Goal: Information Seeking & Learning: Learn about a topic

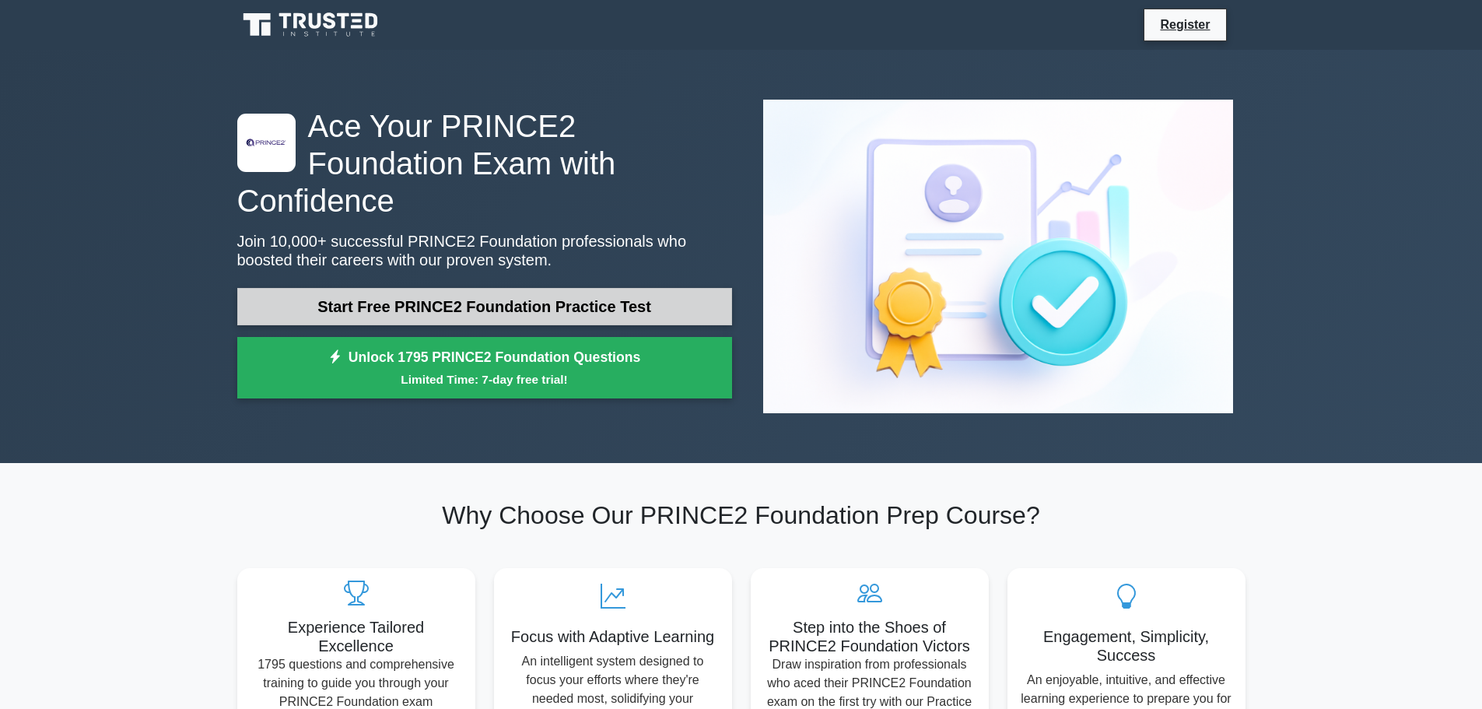
click at [496, 288] on link "Start Free PRINCE2 Foundation Practice Test" at bounding box center [484, 306] width 495 height 37
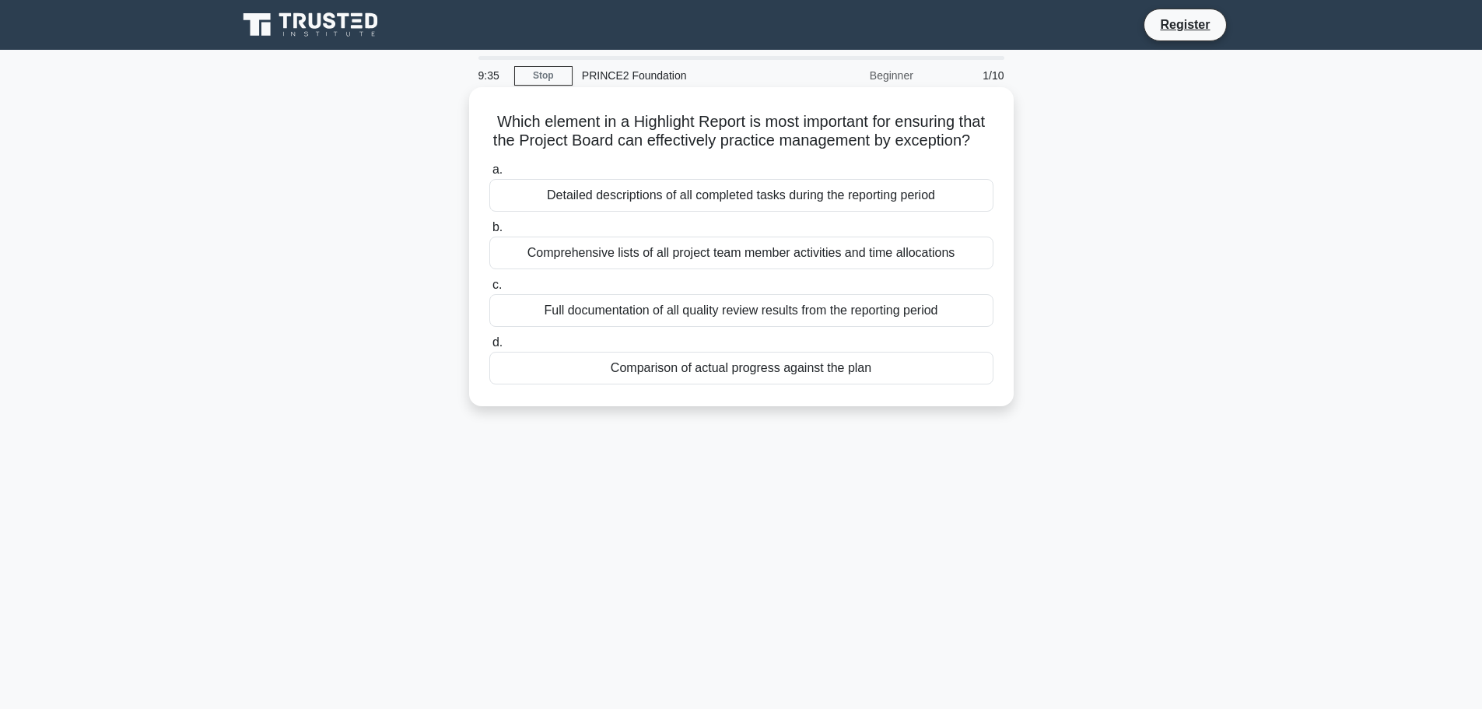
click at [541, 322] on div "Full documentation of all quality review results from the reporting period" at bounding box center [741, 310] width 504 height 33
click at [489, 290] on input "c. Full documentation of all quality review results from the reporting period" at bounding box center [489, 285] width 0 height 10
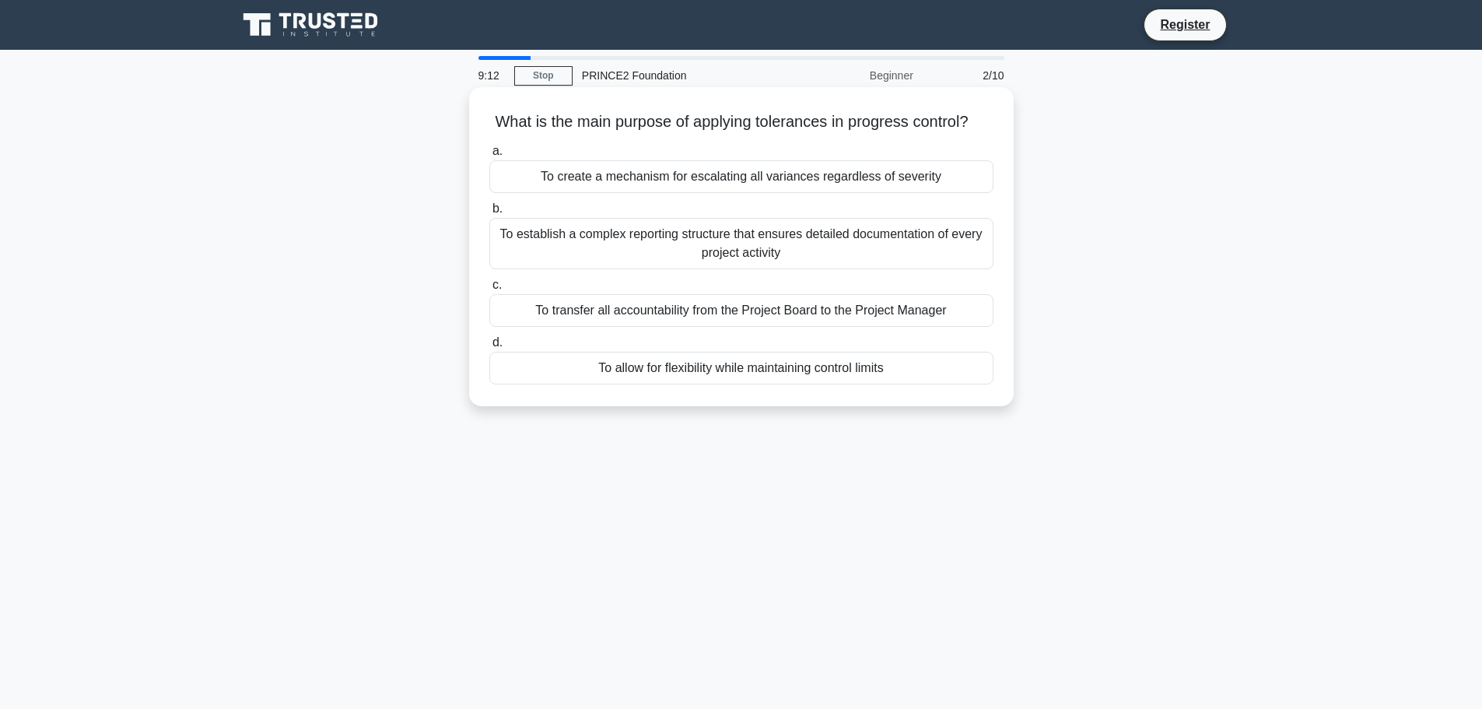
click at [633, 384] on div "To allow for flexibility while maintaining control limits" at bounding box center [741, 368] width 504 height 33
click at [489, 348] on input "d. To allow for flexibility while maintaining control limits" at bounding box center [489, 343] width 0 height 10
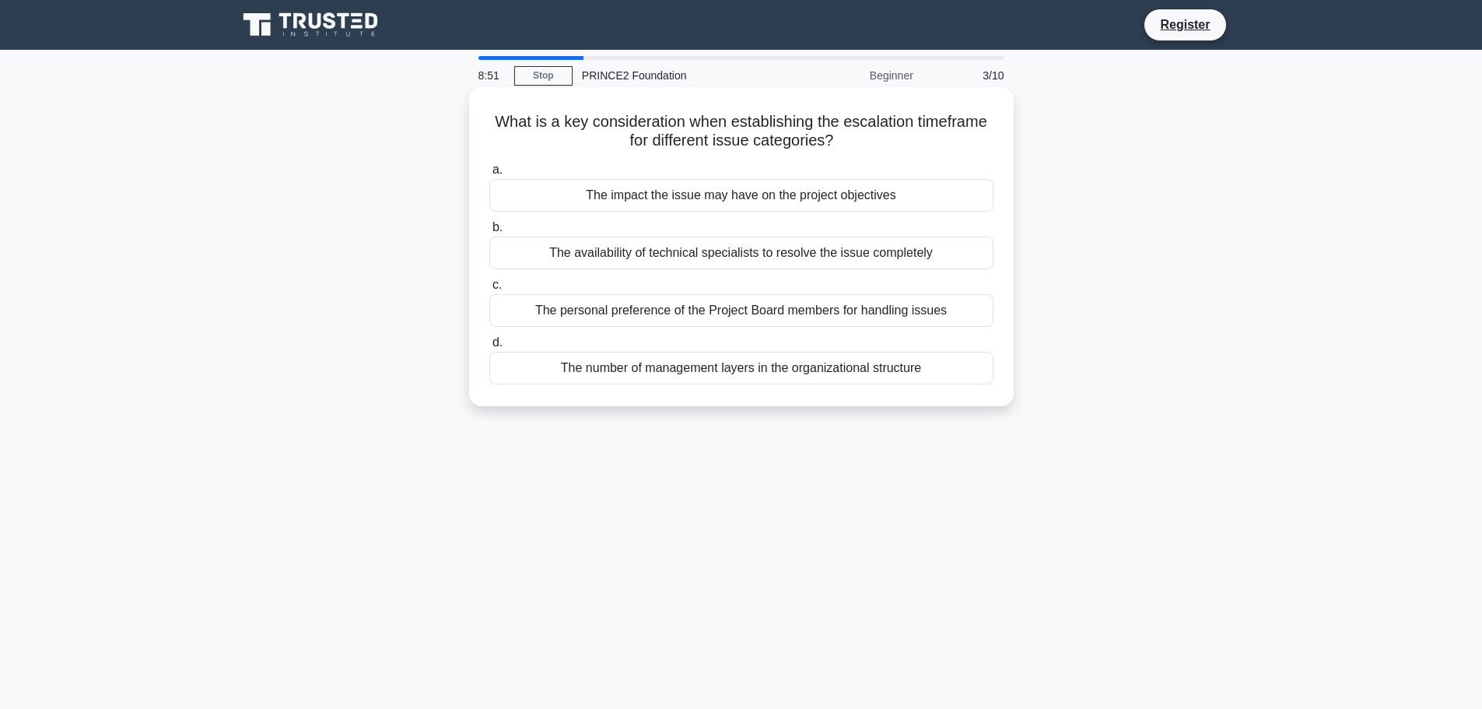
click at [680, 197] on div "The impact the issue may have on the project objectives" at bounding box center [741, 195] width 504 height 33
click at [489, 175] on input "a. The impact the issue may have on the project objectives" at bounding box center [489, 170] width 0 height 10
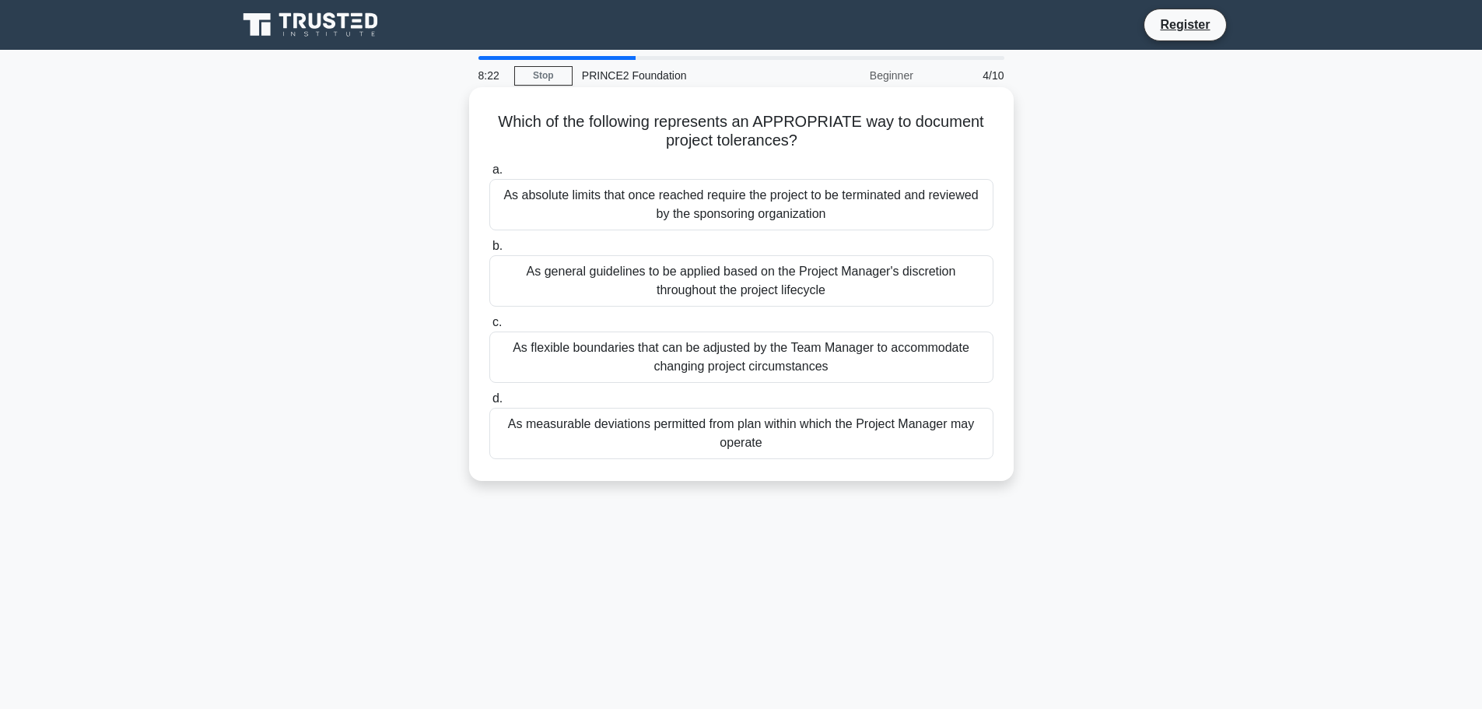
click at [725, 372] on div "As flexible boundaries that can be adjusted by the Team Manager to accommodate …" at bounding box center [741, 356] width 504 height 51
click at [489, 327] on input "c. As flexible boundaries that can be adjusted by the Team Manager to accommoda…" at bounding box center [489, 322] width 0 height 10
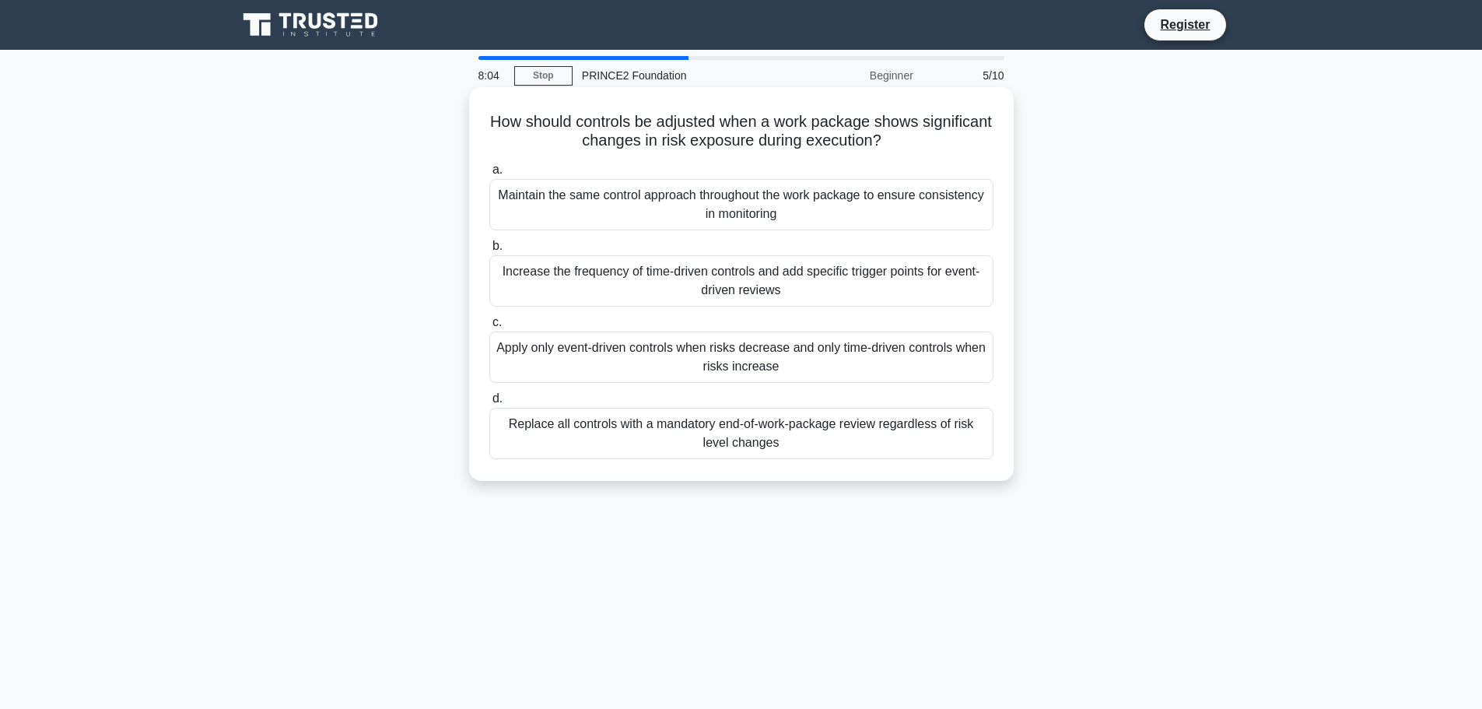
click at [735, 232] on div "a. Maintain the same control approach throughout the work package to ensure con…" at bounding box center [741, 309] width 523 height 305
click at [735, 227] on div "Maintain the same control approach throughout the work package to ensure consis…" at bounding box center [741, 204] width 504 height 51
click at [489, 175] on input "a. Maintain the same control approach throughout the work package to ensure con…" at bounding box center [489, 170] width 0 height 10
click at [690, 449] on div "Tolerances are used to track all project performance indicators regardless of m…" at bounding box center [741, 433] width 504 height 51
click at [489, 404] on input "d. Tolerances are used to track all project performance indicators regardless o…" at bounding box center [489, 399] width 0 height 10
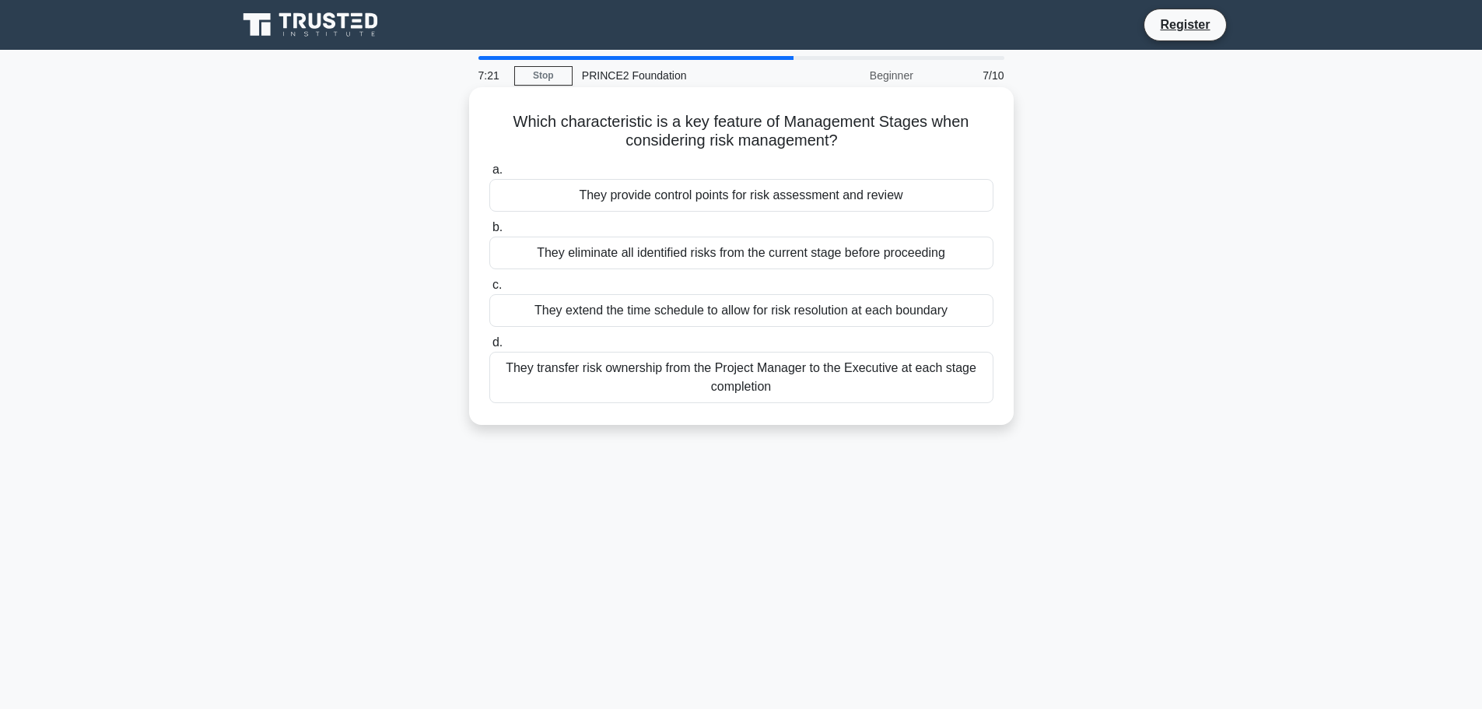
click at [856, 248] on div "They eliminate all identified risks from the current stage before proceeding" at bounding box center [741, 252] width 504 height 33
click at [489, 233] on input "b. They eliminate all identified risks from the current stage before proceeding" at bounding box center [489, 227] width 0 height 10
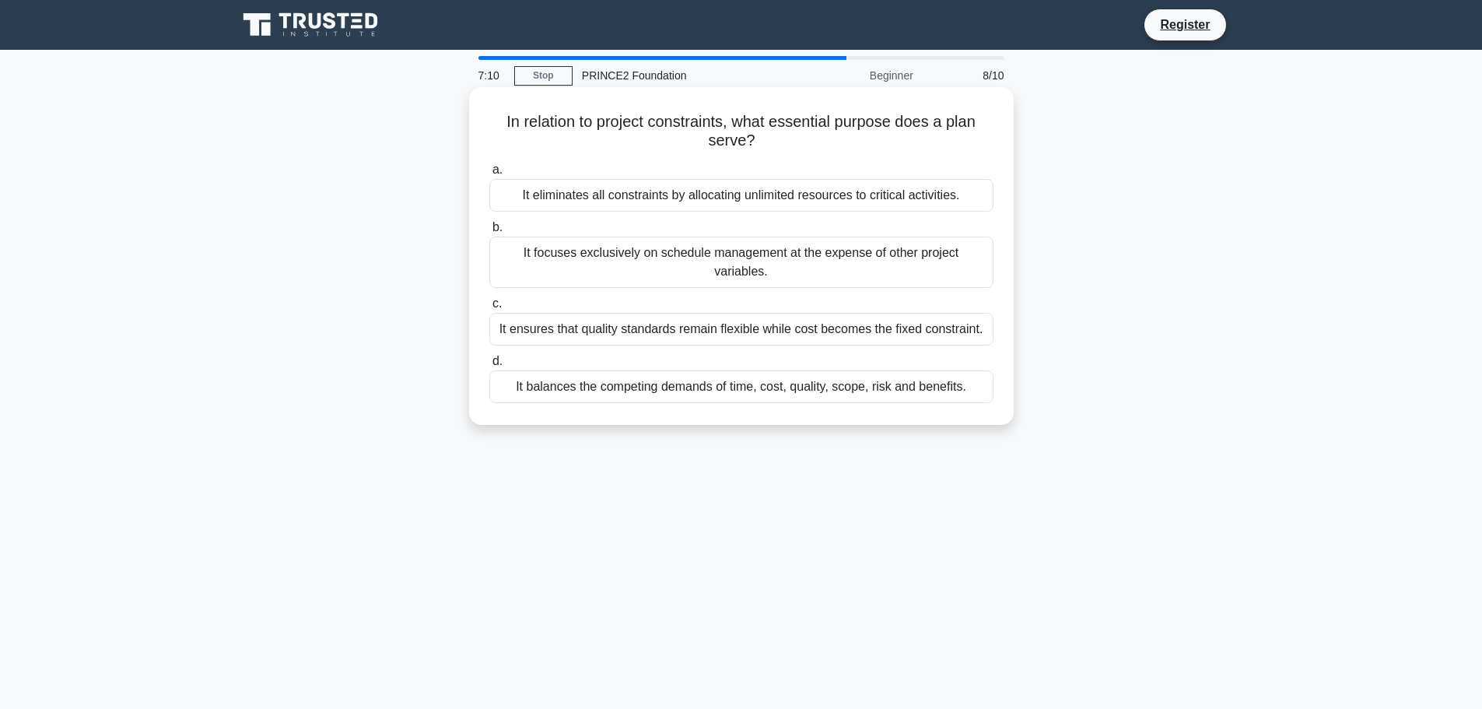
click at [770, 376] on div "It balances the competing demands of time, cost, quality, scope, risk and benef…" at bounding box center [741, 386] width 504 height 33
click at [489, 366] on input "d. It balances the competing demands of time, cost, quality, scope, risk and be…" at bounding box center [489, 361] width 0 height 10
click at [675, 199] on div "Creating a detailed handover plan for operational staff who will maintain the p…" at bounding box center [741, 195] width 504 height 33
click at [489, 175] on input "a. Creating a detailed handover plan for operational staff who will maintain th…" at bounding box center [489, 170] width 0 height 10
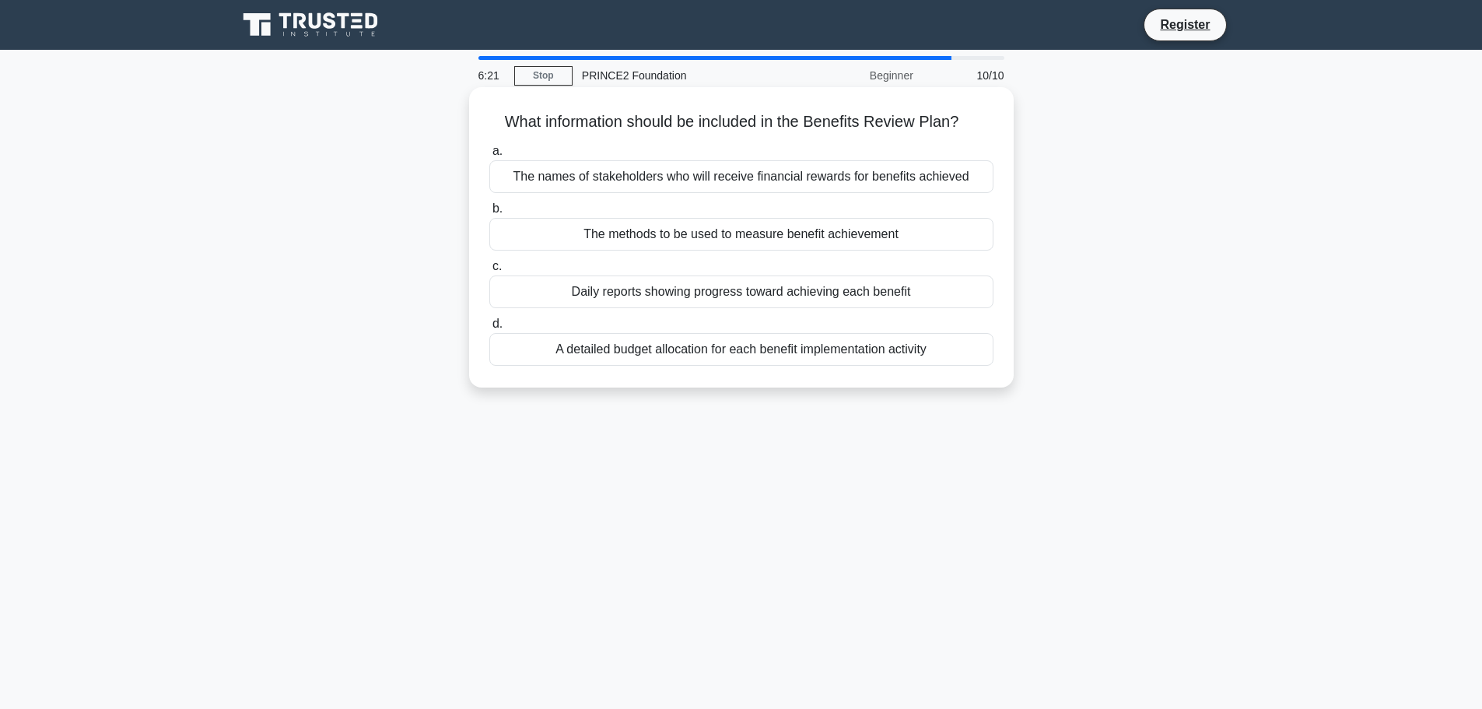
click at [633, 300] on div "Daily reports showing progress toward achieving each benefit" at bounding box center [741, 291] width 504 height 33
click at [489, 271] on input "c. Daily reports showing progress toward achieving each benefit" at bounding box center [489, 266] width 0 height 10
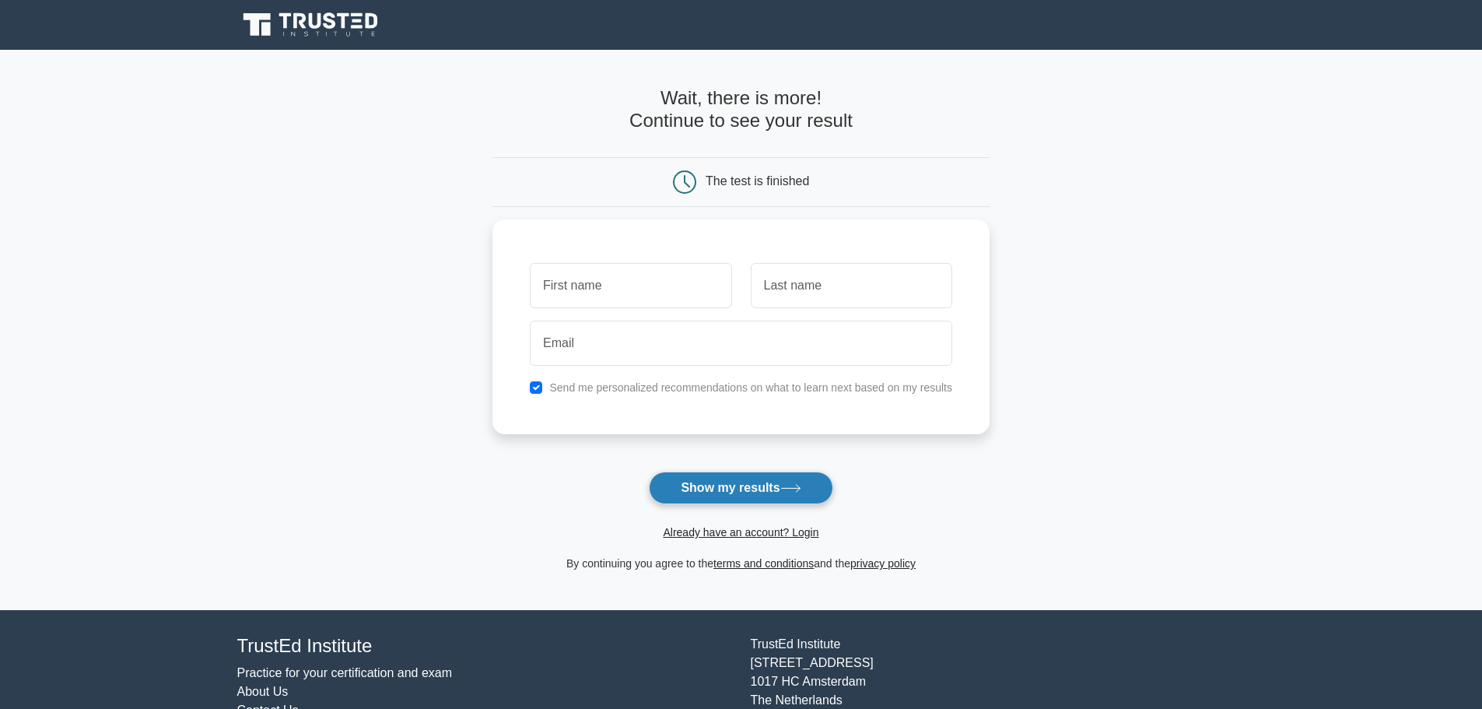
click at [769, 485] on button "Show my results" at bounding box center [741, 487] width 184 height 33
type input "rehan"
click at [787, 294] on input "text" at bounding box center [851, 281] width 201 height 45
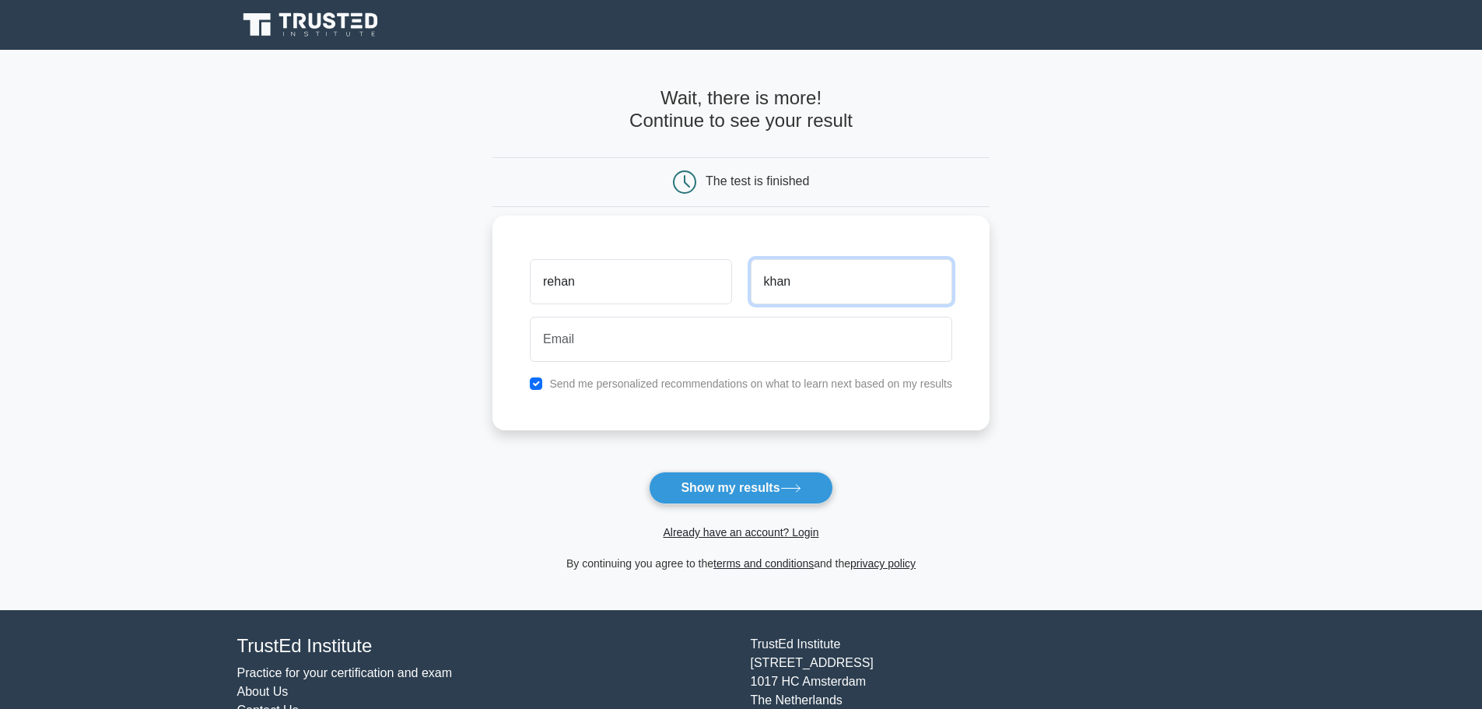
type input "khan"
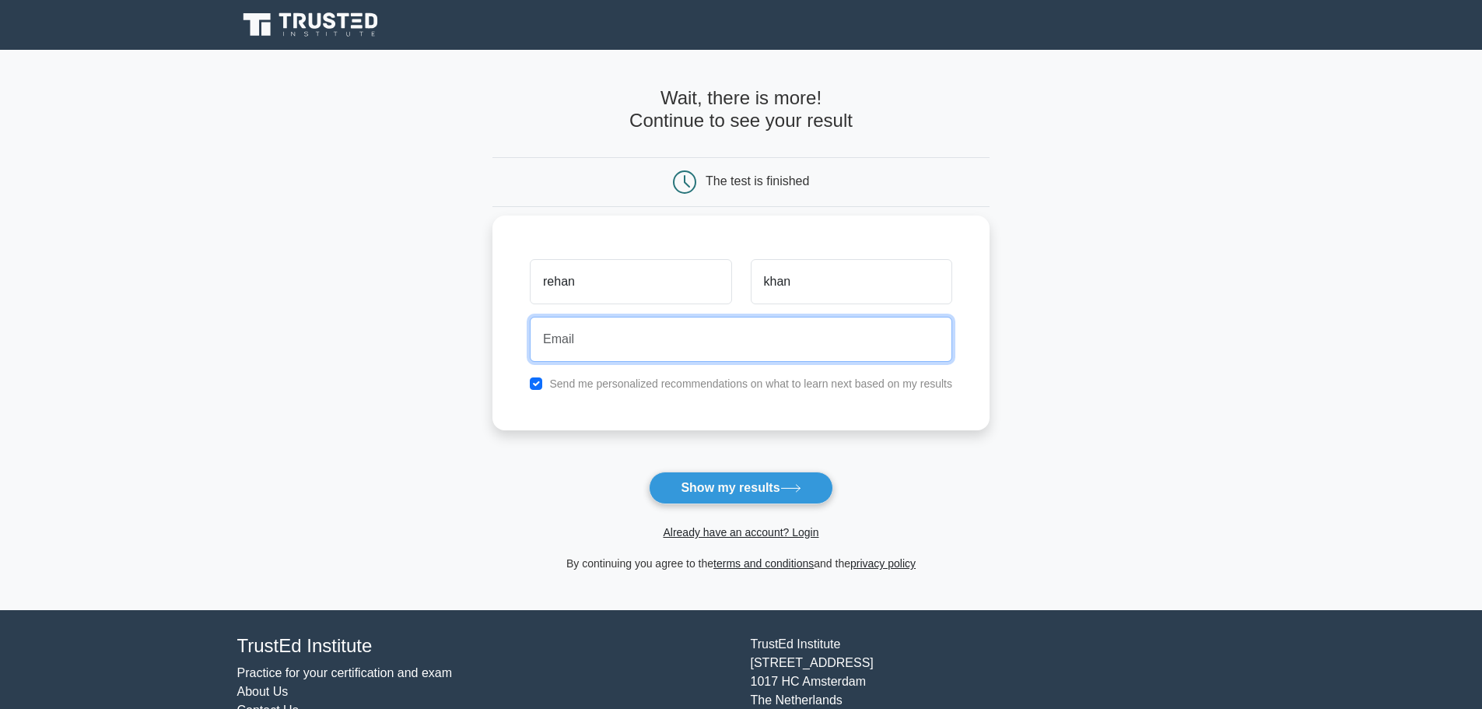
click at [638, 348] on input "email" at bounding box center [741, 339] width 422 height 45
type input "rarehanazmi88@gmail.com"
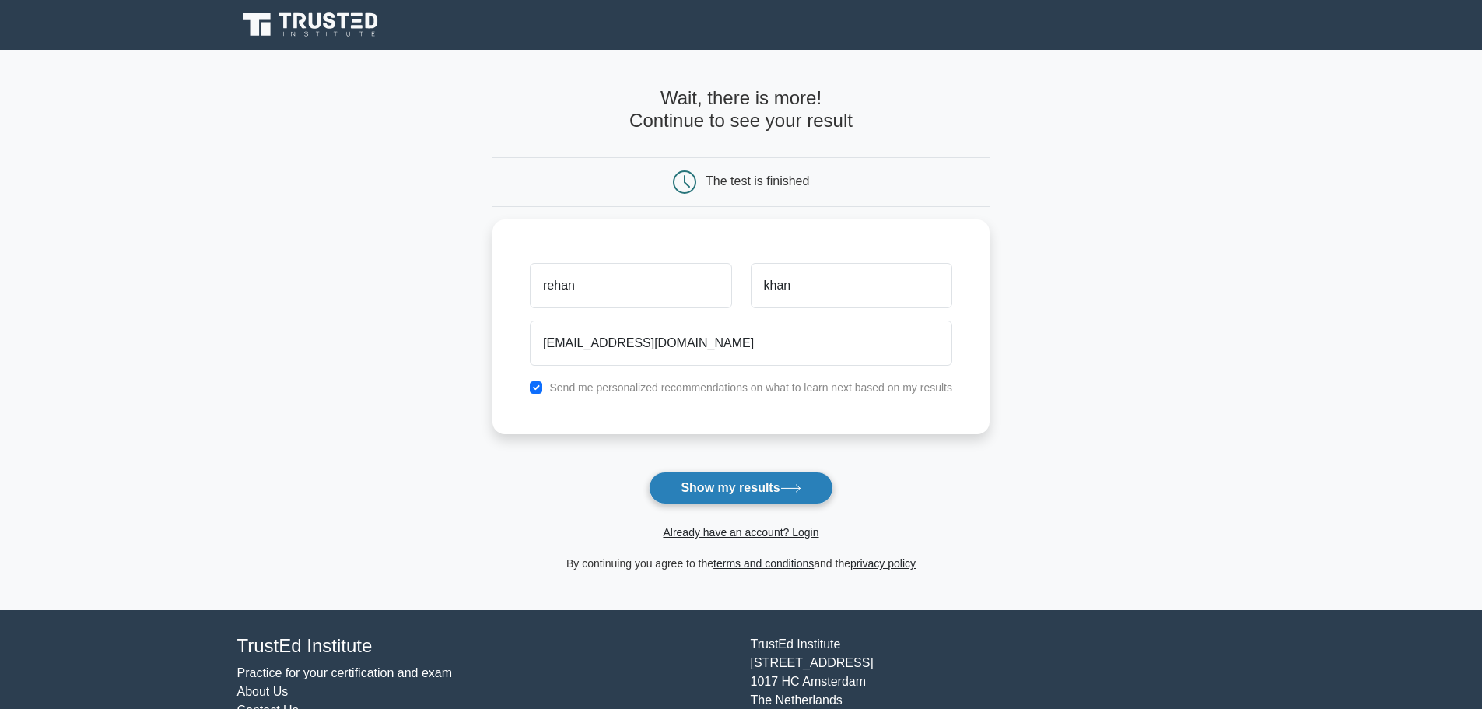
click at [689, 490] on button "Show my results" at bounding box center [741, 487] width 184 height 33
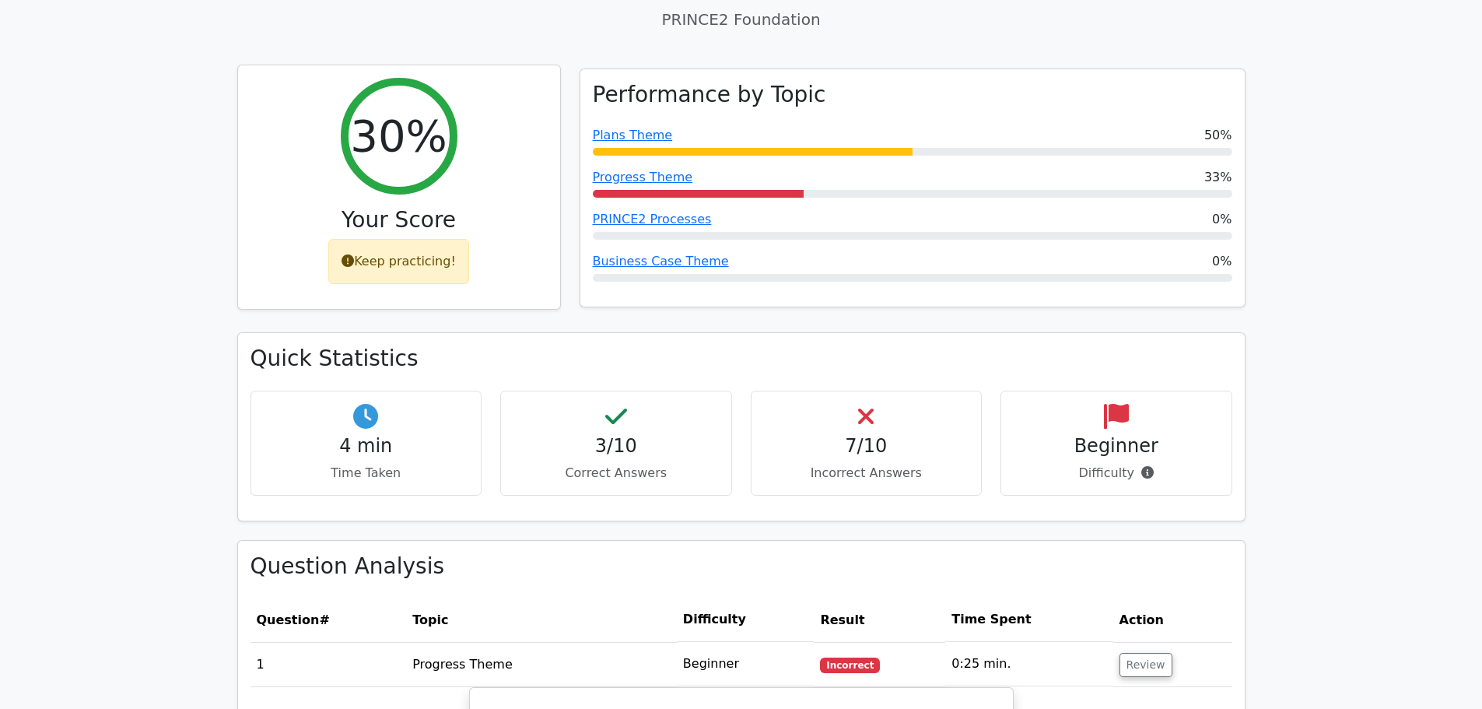
scroll to position [622, 0]
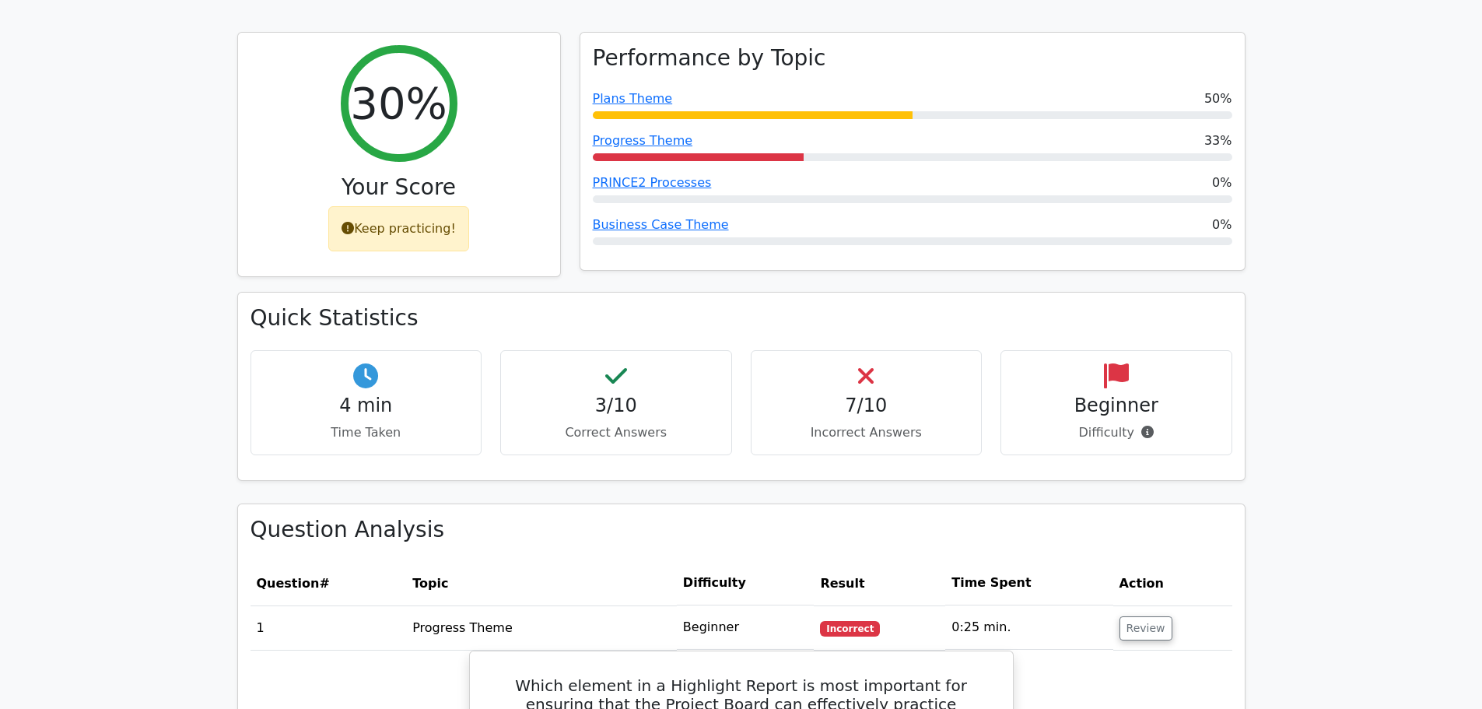
click at [614, 364] on div "3/10 Correct Answers" at bounding box center [616, 402] width 232 height 105
click at [842, 394] on h4 "7/10" at bounding box center [866, 405] width 205 height 23
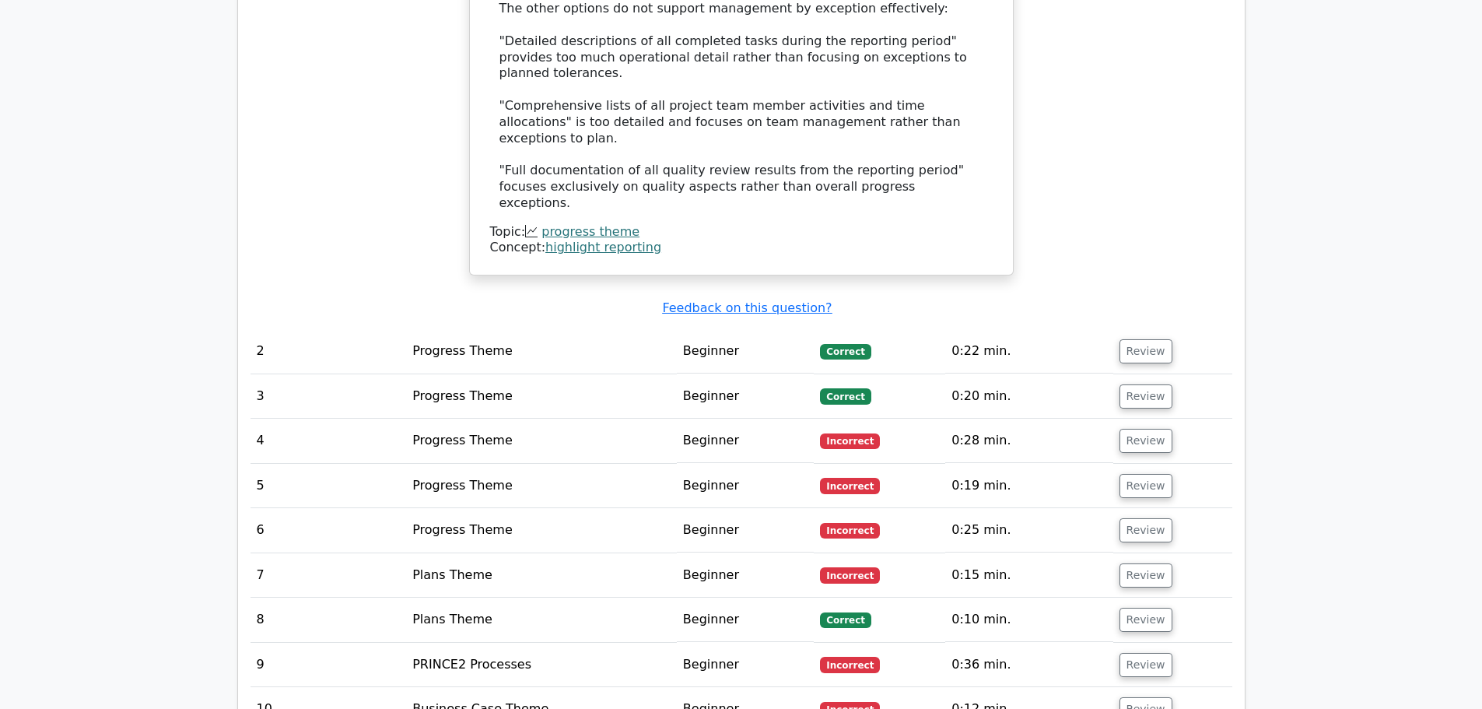
scroll to position [1789, 0]
